Goal: Information Seeking & Learning: Learn about a topic

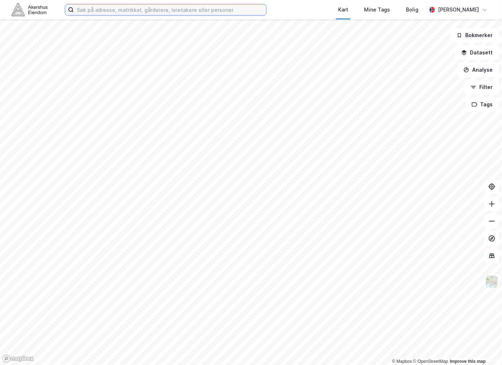
click at [106, 6] on input at bounding box center [170, 9] width 192 height 11
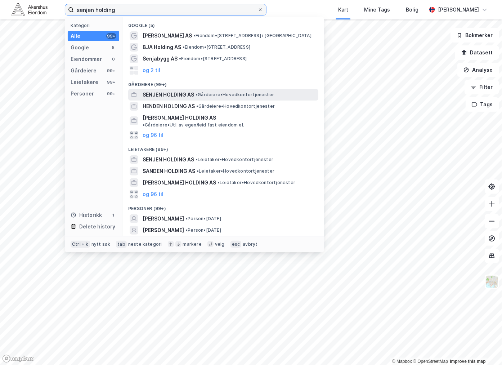
type input "senjen holding"
click at [162, 91] on span "SENJEN HOLDING AS" at bounding box center [168, 94] width 51 height 9
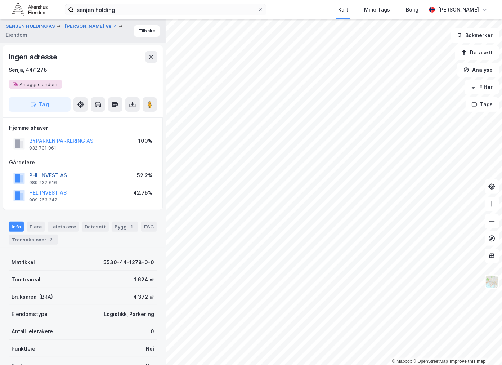
click at [0, 0] on button "PHL INVEST AS" at bounding box center [0, 0] width 0 height 0
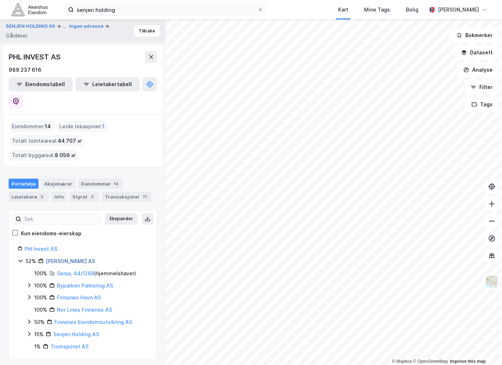
click at [58, 258] on link "[PERSON_NAME] AS" at bounding box center [70, 261] width 49 height 6
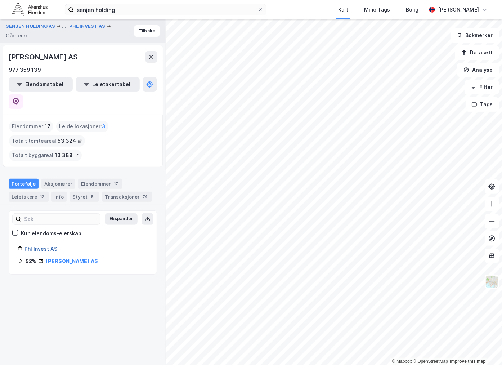
click at [44, 245] on link "Phl Invest AS" at bounding box center [40, 248] width 33 height 6
